Goal: Task Accomplishment & Management: Manage account settings

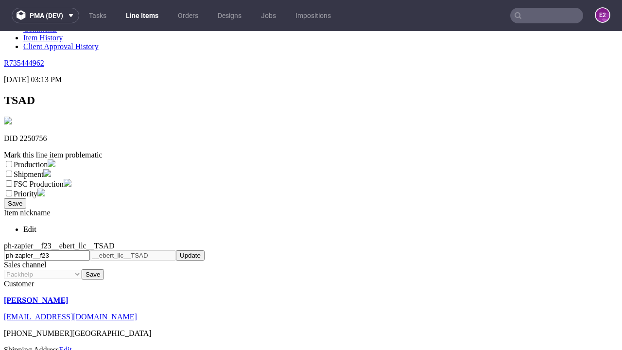
scroll to position [171, 0]
select select "dtp_ca_needed"
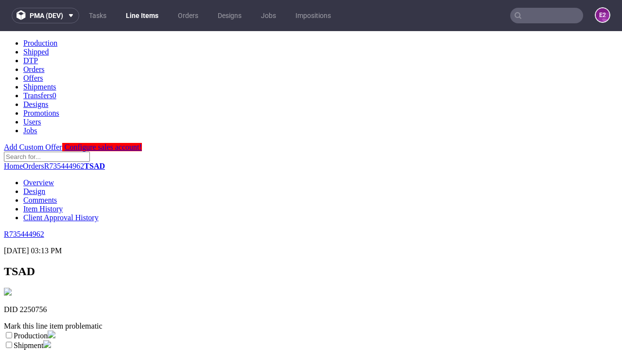
scroll to position [0, 0]
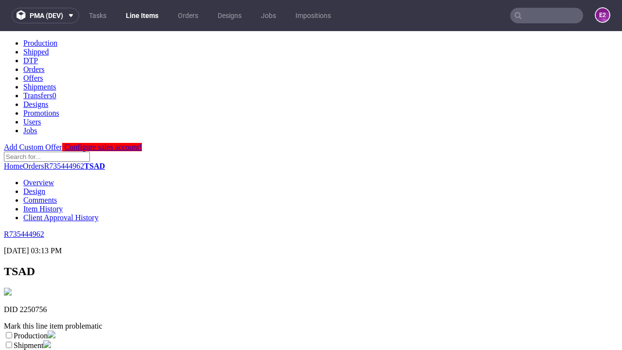
checkbox input "true"
